Goal: Find contact information: Find contact information

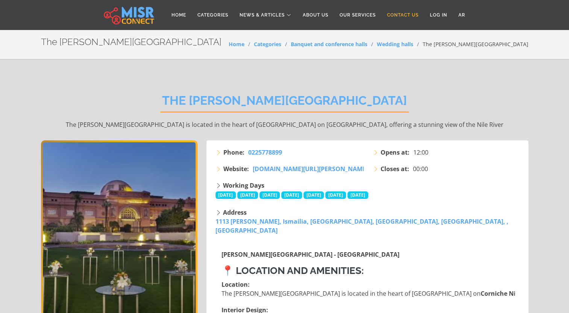
click at [402, 14] on link "Contact Us" at bounding box center [402, 15] width 43 height 14
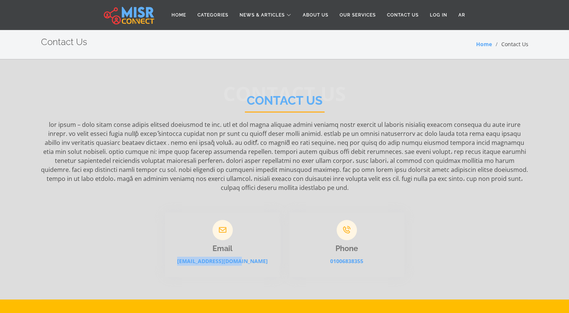
drag, startPoint x: 189, startPoint y: 242, endPoint x: 254, endPoint y: 241, distance: 65.0
click at [254, 257] on p "[EMAIL_ADDRESS][DOMAIN_NAME]" at bounding box center [222, 261] width 115 height 9
drag, startPoint x: 254, startPoint y: 241, endPoint x: 241, endPoint y: 244, distance: 14.2
copy link "[EMAIL_ADDRESS][DOMAIN_NAME]"
click at [270, 213] on div "Email [EMAIL_ADDRESS][DOMAIN_NAME]" at bounding box center [222, 245] width 115 height 65
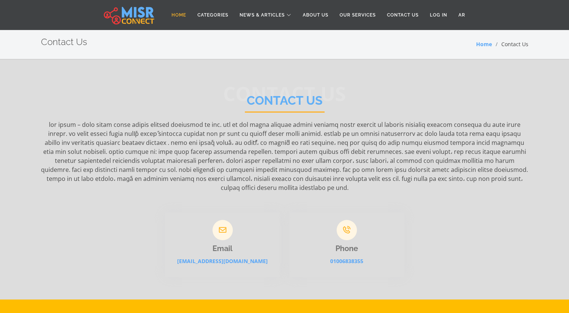
click at [176, 13] on link "Home" at bounding box center [179, 15] width 26 height 14
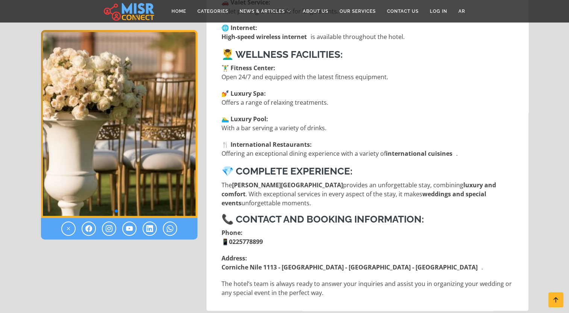
scroll to position [599, 0]
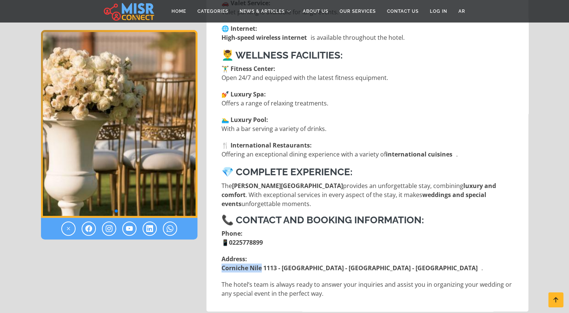
drag, startPoint x: 221, startPoint y: 258, endPoint x: 261, endPoint y: 257, distance: 39.8
click at [261, 264] on strong "Corniche Nile 1113 - [GEOGRAPHIC_DATA] - [GEOGRAPHIC_DATA] - [GEOGRAPHIC_DATA]" at bounding box center [349, 268] width 256 height 8
drag, startPoint x: 261, startPoint y: 257, endPoint x: 253, endPoint y: 258, distance: 8.3
copy strong "Corniche Nile"
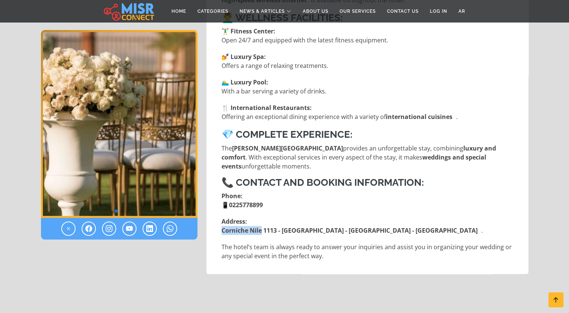
scroll to position [374, 0]
